Goal: Book appointment/travel/reservation

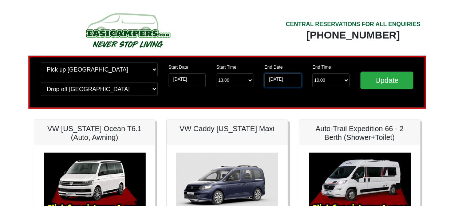
click at [280, 80] on input "[DATE]" at bounding box center [282, 81] width 37 height 14
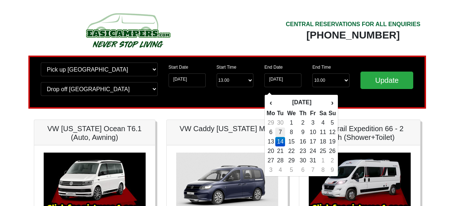
click at [280, 133] on td "7" at bounding box center [280, 132] width 10 height 9
type input "[DATE]"
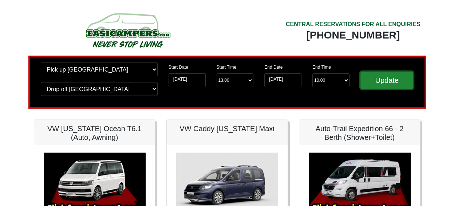
click at [374, 80] on input "Update" at bounding box center [386, 80] width 53 height 17
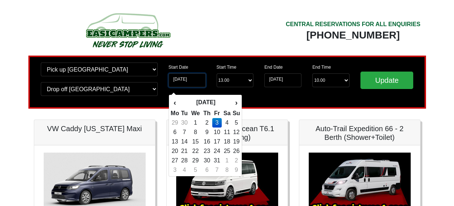
click at [193, 78] on input "[DATE]" at bounding box center [187, 81] width 37 height 14
click at [194, 79] on input "[DATE]" at bounding box center [187, 81] width 37 height 14
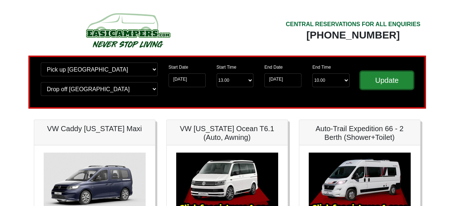
click at [382, 76] on input "Update" at bounding box center [386, 80] width 53 height 17
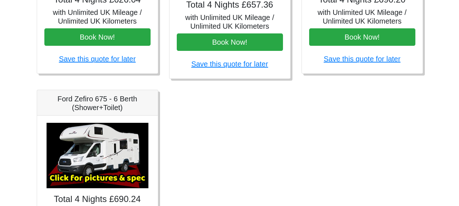
scroll to position [485, 0]
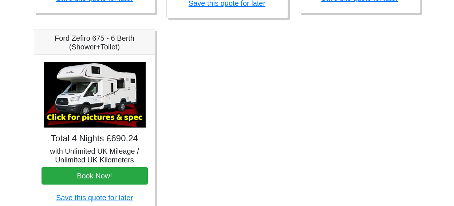
click at [123, 99] on img at bounding box center [95, 95] width 102 height 66
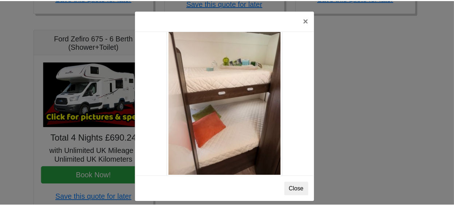
scroll to position [910, 0]
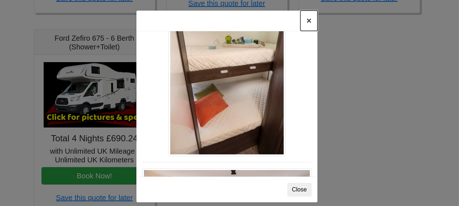
click at [305, 21] on button "×" at bounding box center [309, 21] width 17 height 20
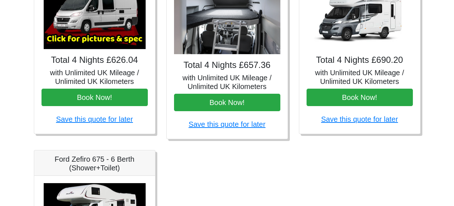
scroll to position [303, 0]
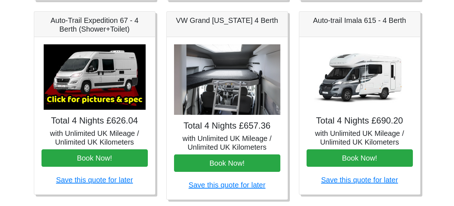
click at [359, 70] on img at bounding box center [360, 77] width 102 height 66
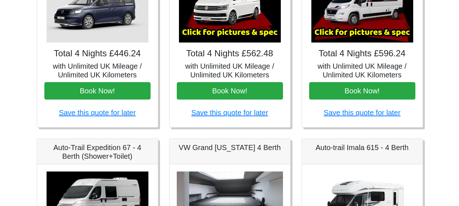
scroll to position [242, 0]
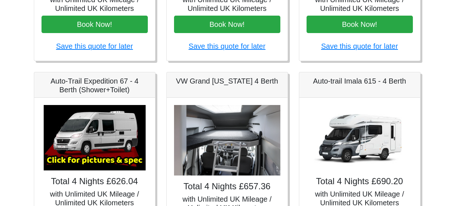
click at [98, 127] on img at bounding box center [95, 138] width 102 height 66
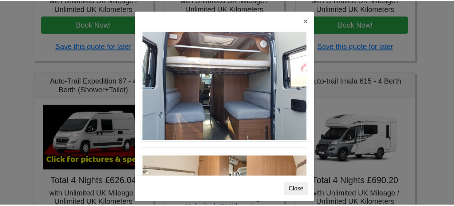
scroll to position [667, 0]
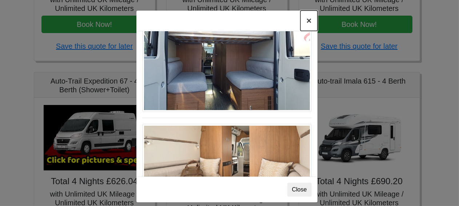
click at [306, 19] on button "×" at bounding box center [309, 21] width 17 height 20
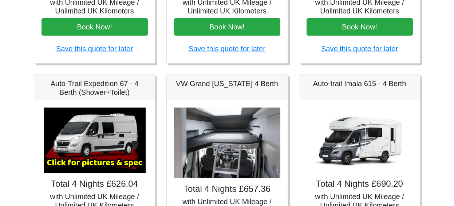
scroll to position [242, 0]
